Goal: Task Accomplishment & Management: Manage account settings

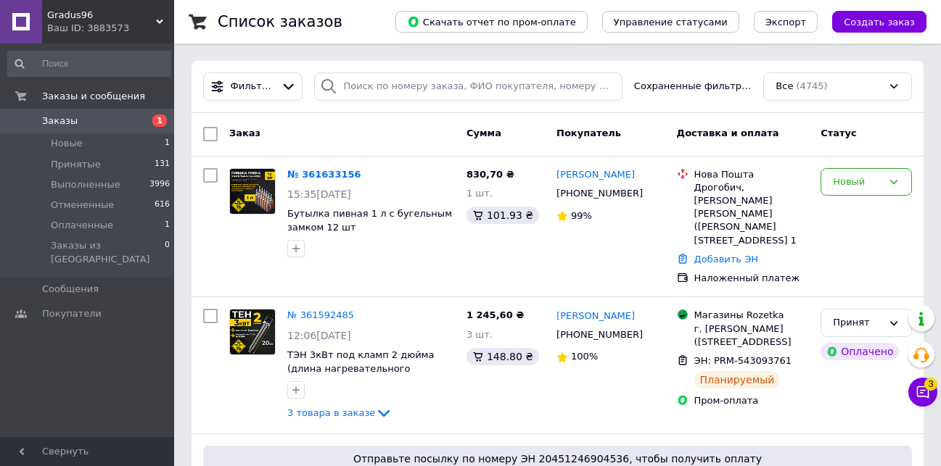
drag, startPoint x: 345, startPoint y: 168, endPoint x: 369, endPoint y: 338, distance: 171.5
click at [345, 169] on link "№ 361633156" at bounding box center [324, 174] width 74 height 11
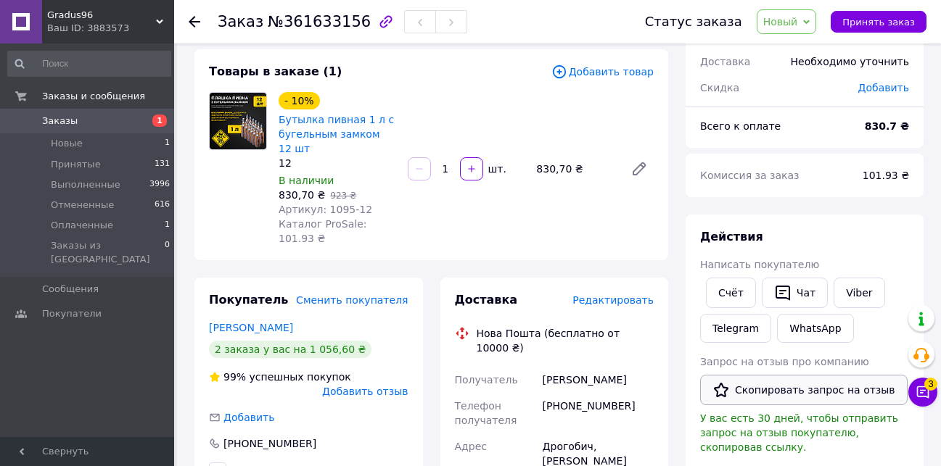
scroll to position [145, 0]
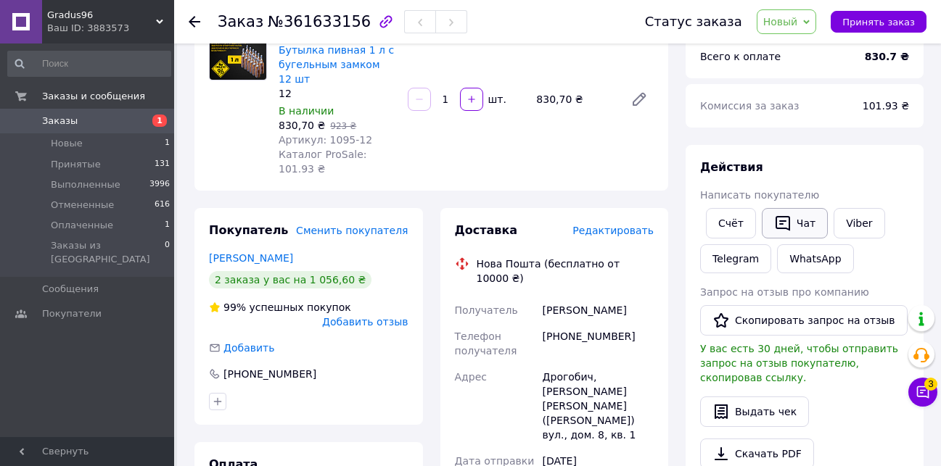
click at [783, 226] on icon "button" at bounding box center [782, 223] width 17 height 17
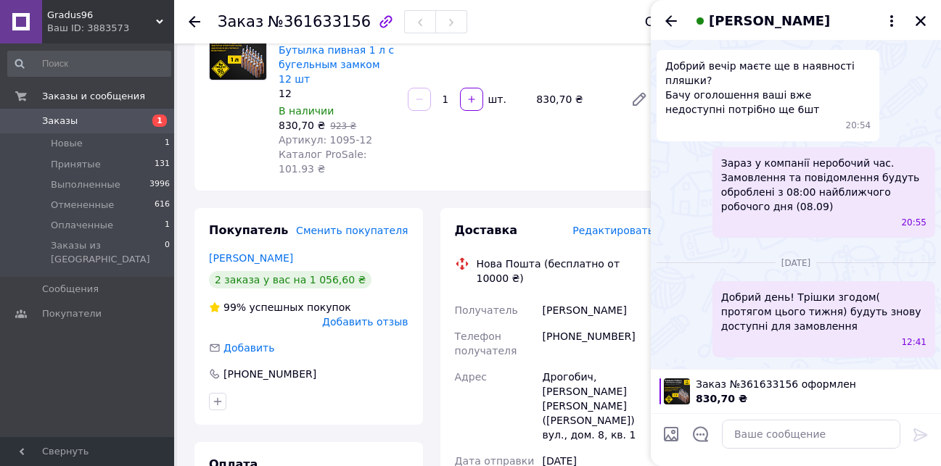
scroll to position [552, 0]
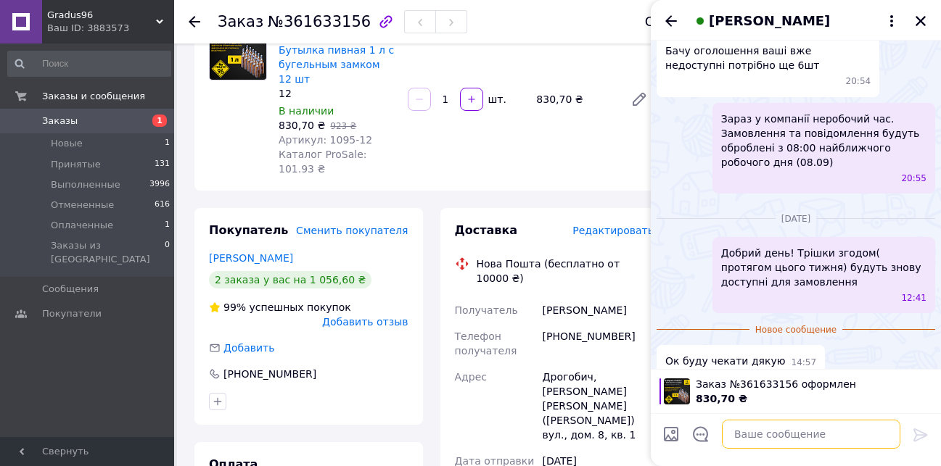
click at [762, 441] on textarea at bounding box center [811, 434] width 178 height 29
paste textarea "Дякуємо за ваше замовлення у нашому магазині, на сайті прому. Раді повідомити щ…"
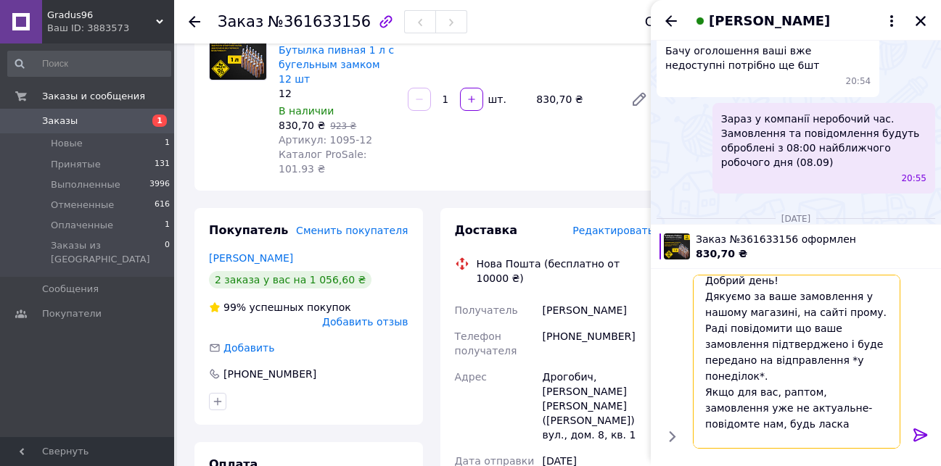
scroll to position [71, 0]
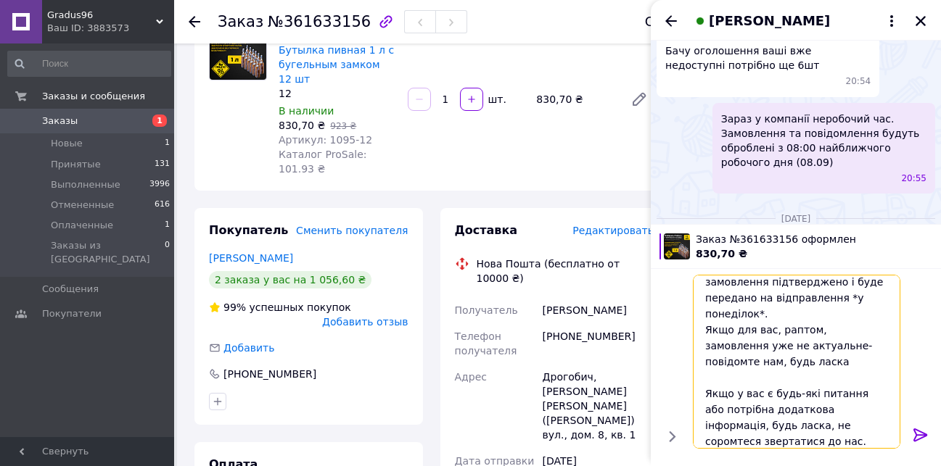
click at [840, 295] on textarea "Добрий день! Дякуємо за ваше замовлення у нашому магазині, на сайті прому. Раді…" at bounding box center [796, 362] width 207 height 174
click at [833, 297] on textarea "Добрий день! Дякуємо за ваше замовлення у нашому магазині, на сайті прому. Раді…" at bounding box center [796, 362] width 207 height 174
click at [774, 297] on textarea "Добрий день! Дякуємо за ваше замовлення у нашому магазині, на сайті прому. Раді…" at bounding box center [796, 362] width 207 height 174
type textarea "Добрий день! Дякуємо за ваше замовлення у нашому магазині, на сайті прому. Раді…"
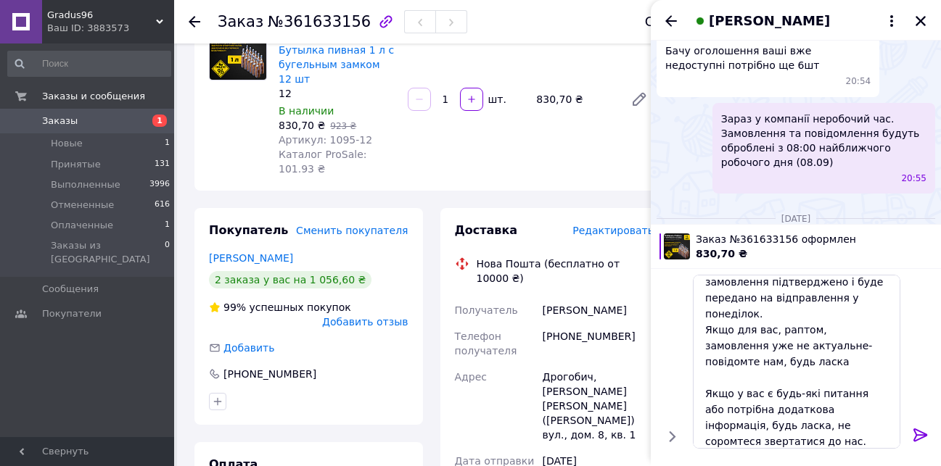
click at [913, 438] on icon at bounding box center [920, 435] width 17 height 17
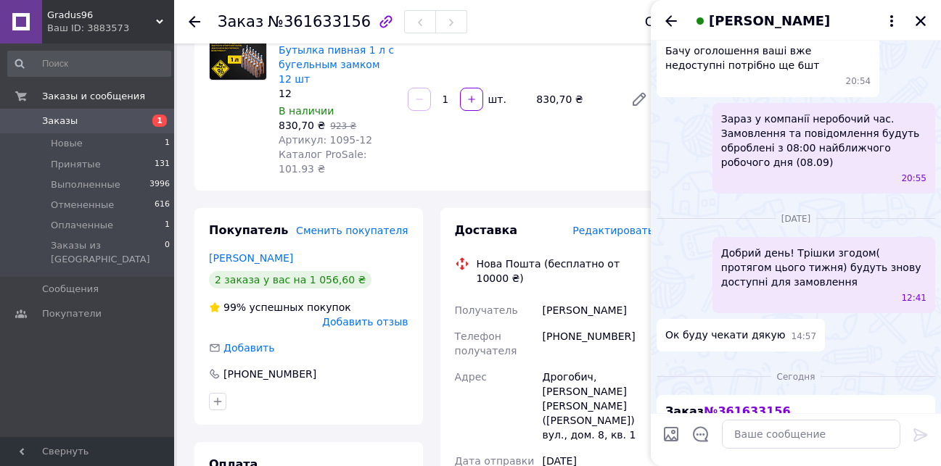
scroll to position [966, 0]
